Goal: Task Accomplishment & Management: Manage account settings

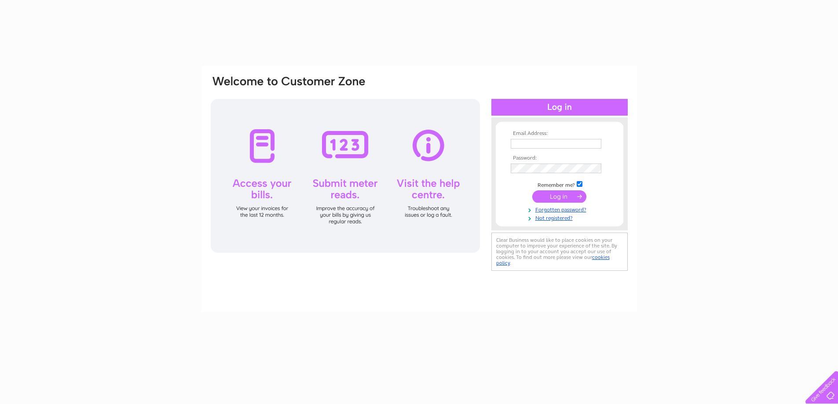
type input "calorshopgrimsby@yahoo.co.uk"
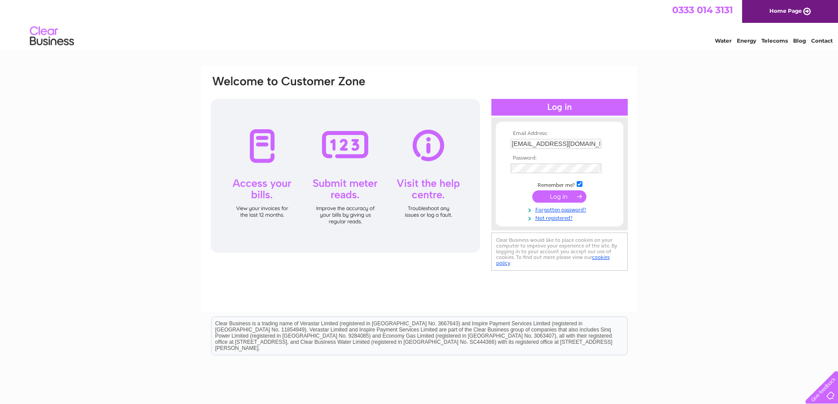
click at [550, 194] on input "submit" at bounding box center [559, 196] width 54 height 12
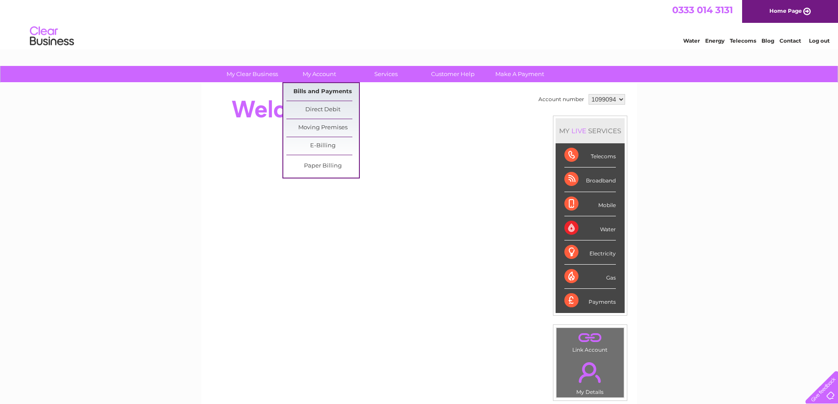
click at [327, 88] on link "Bills and Payments" at bounding box center [322, 92] width 73 height 18
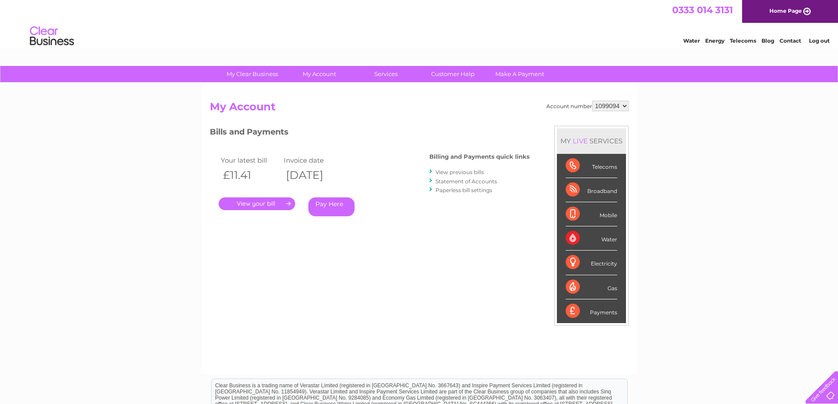
click at [272, 208] on link "." at bounding box center [257, 204] width 77 height 13
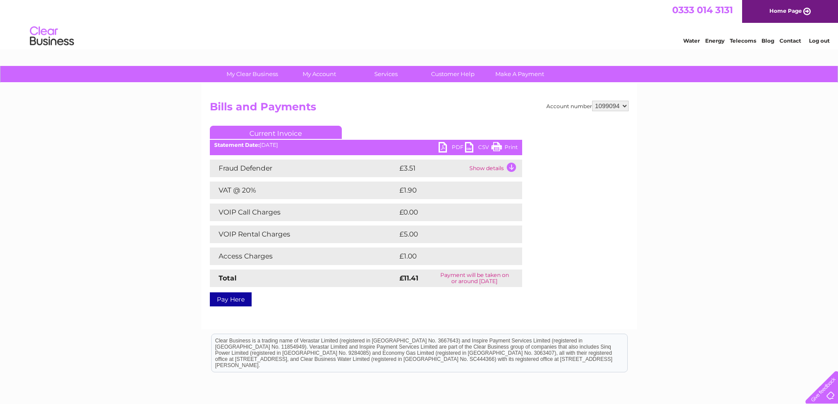
click at [446, 151] on link "PDF" at bounding box center [452, 148] width 26 height 13
